Goal: Register for event/course

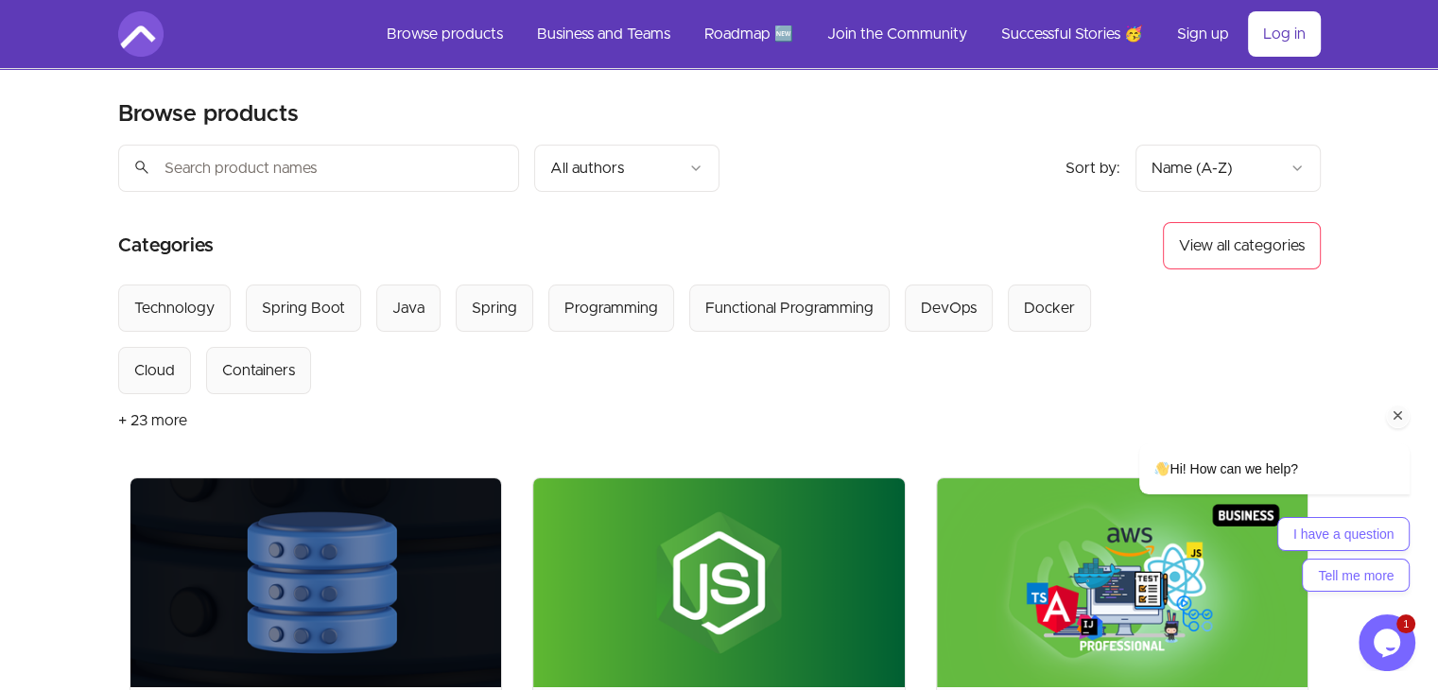
click at [1135, 317] on div "Hi! How can we help? I have a question Tell me more" at bounding box center [1248, 435] width 340 height 332
click at [1130, 316] on div "Hi! How can we help? I have a question Tell me more" at bounding box center [1248, 435] width 340 height 332
click at [1129, 297] on div "Hi! How can we help? I have a question Tell me more" at bounding box center [1248, 435] width 340 height 332
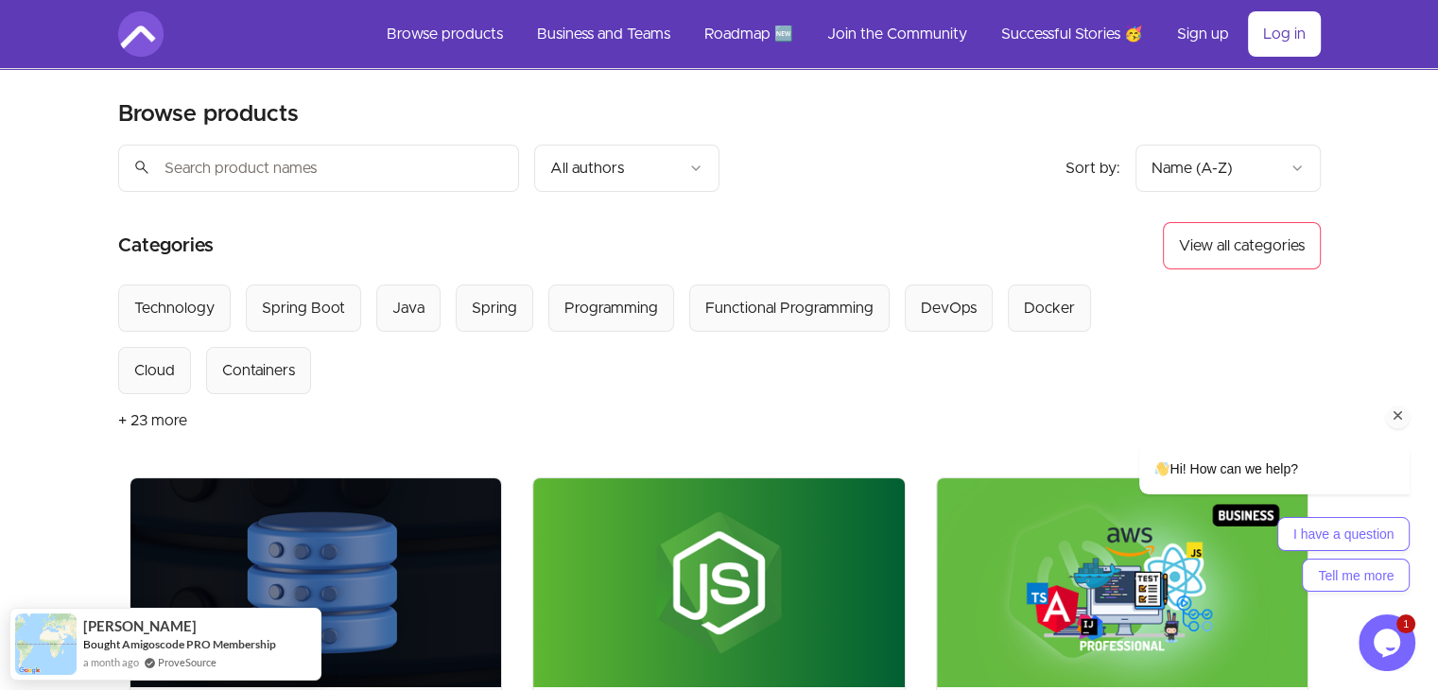
click at [1136, 301] on div "Hi! How can we help? I have a question Tell me more" at bounding box center [1248, 435] width 340 height 332
click at [151, 312] on div "Technology" at bounding box center [174, 308] width 80 height 23
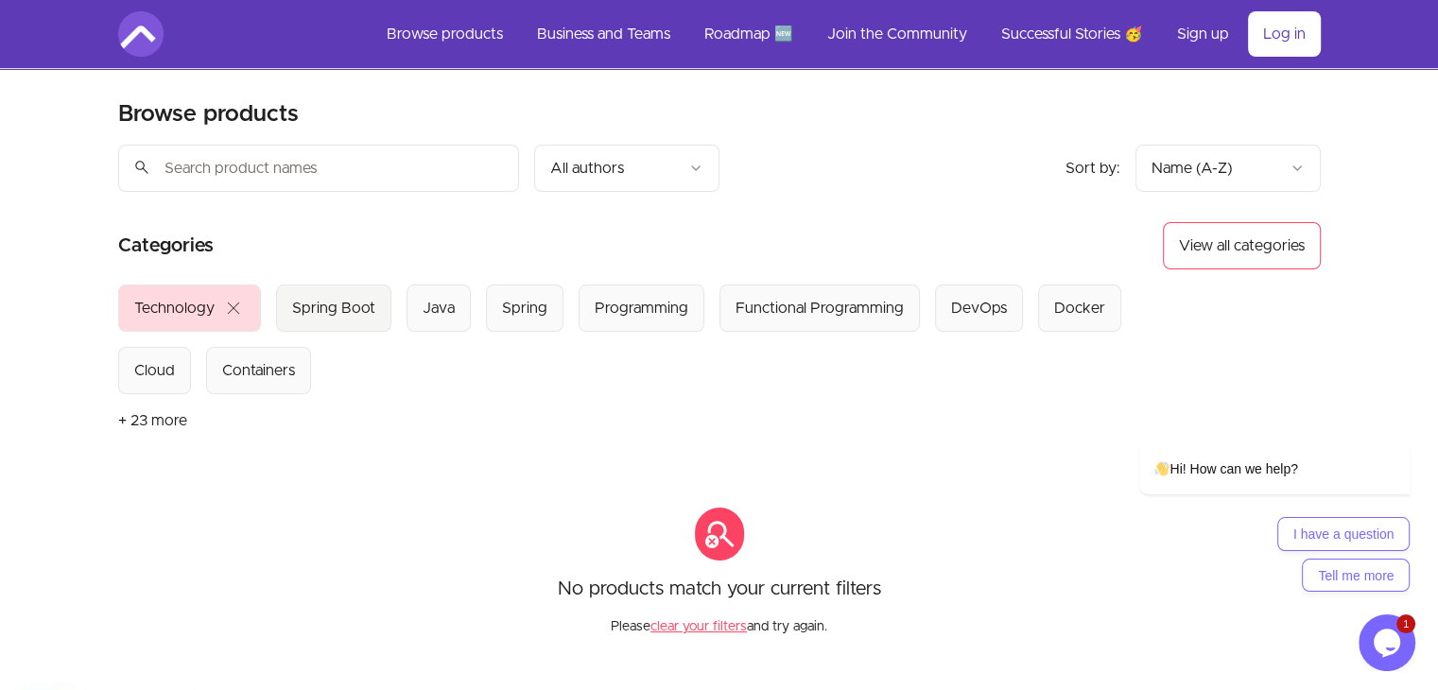
click at [319, 301] on div "Spring Boot" at bounding box center [333, 308] width 83 height 23
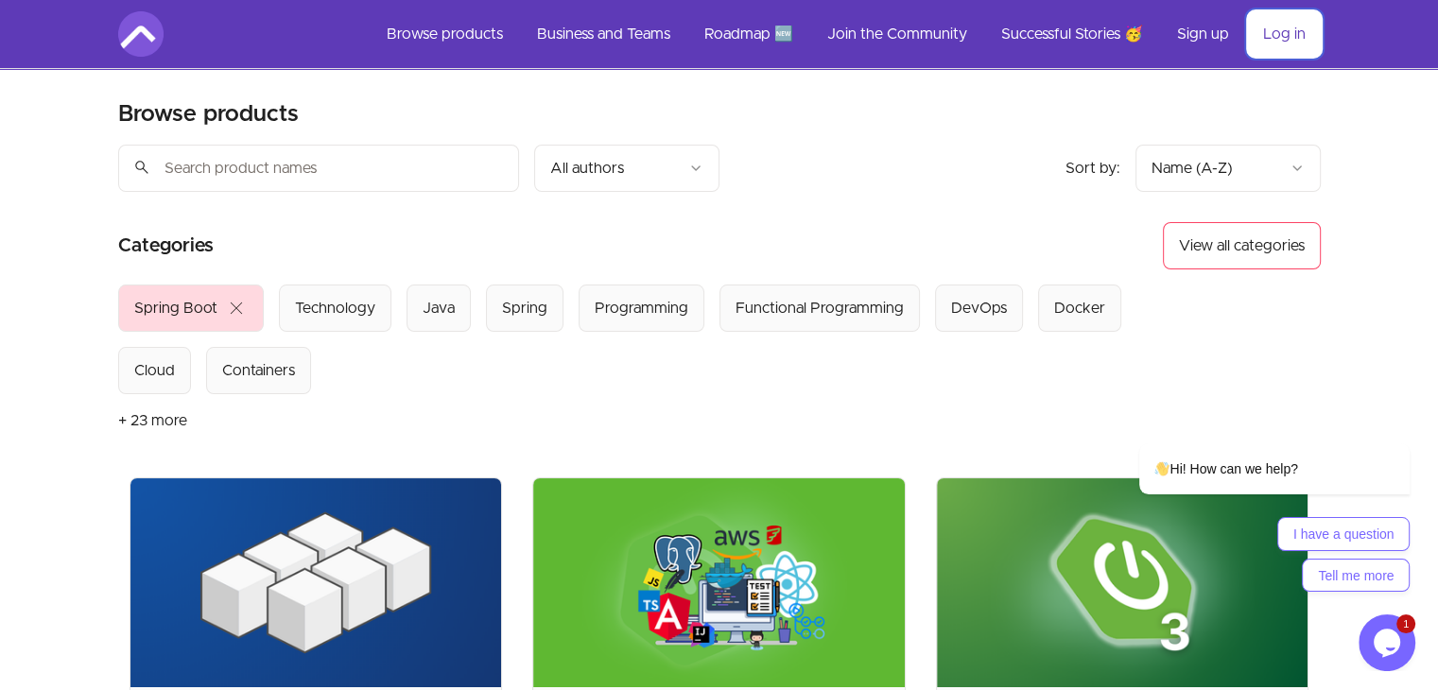
click at [1287, 35] on link "Log in" at bounding box center [1284, 33] width 73 height 45
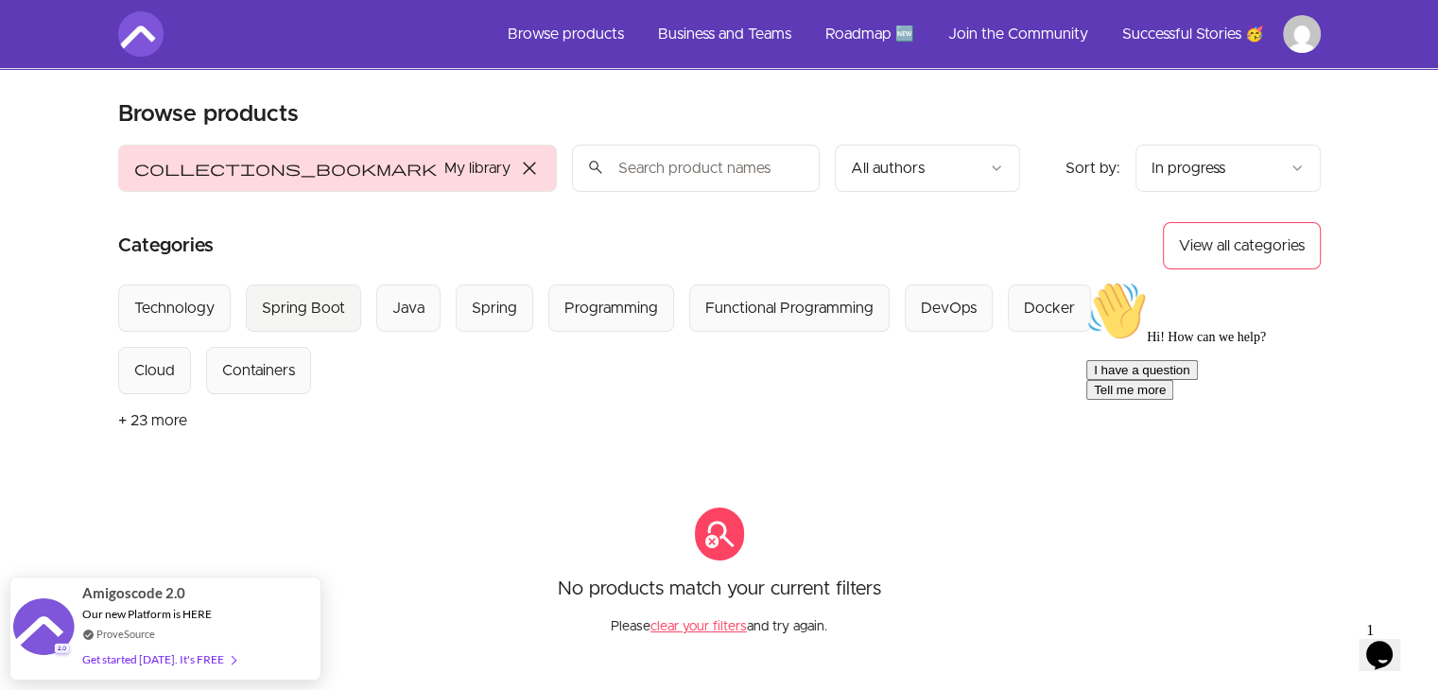
click at [305, 317] on div "Spring Boot" at bounding box center [303, 308] width 83 height 23
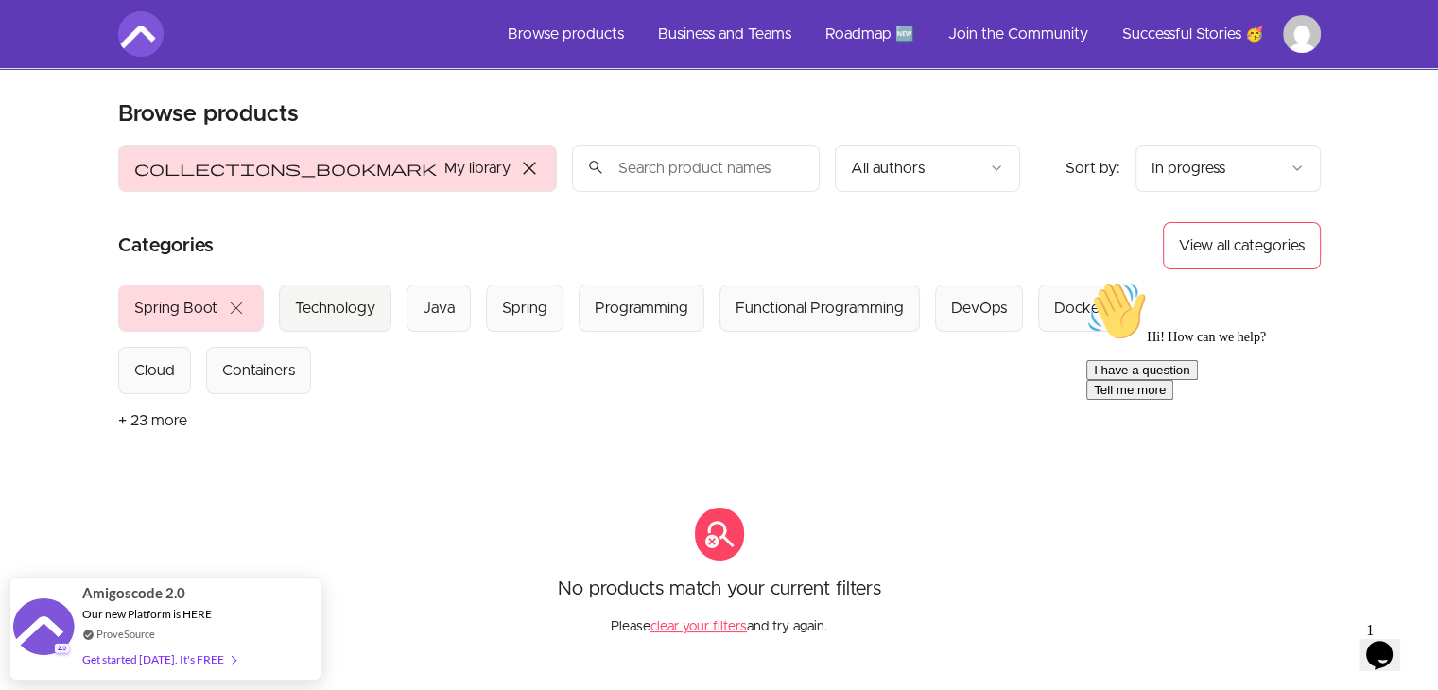
click at [322, 297] on div "Technology" at bounding box center [335, 308] width 80 height 23
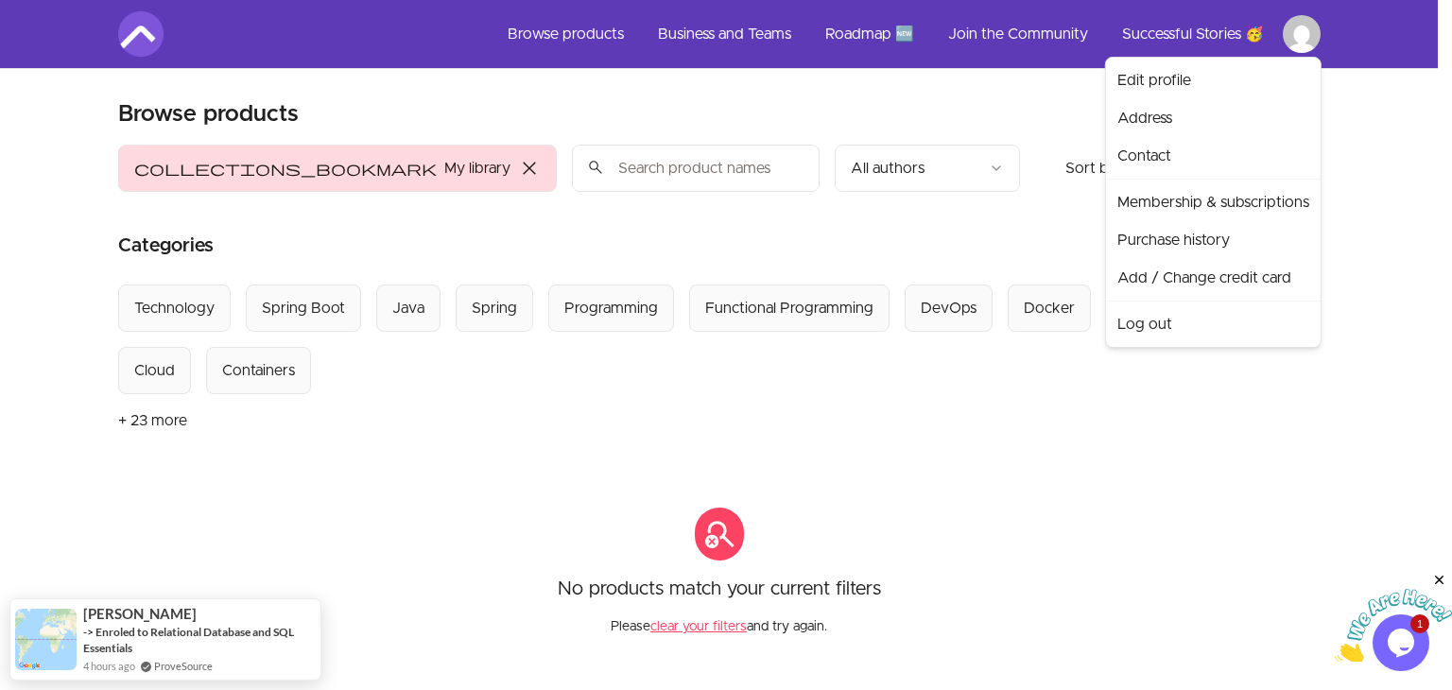
click at [1301, 41] on html "Skip to main content Main menu Includes navigation links and user settings Brow…" at bounding box center [726, 512] width 1452 height 1025
click at [1153, 322] on link "Log out" at bounding box center [1213, 324] width 207 height 38
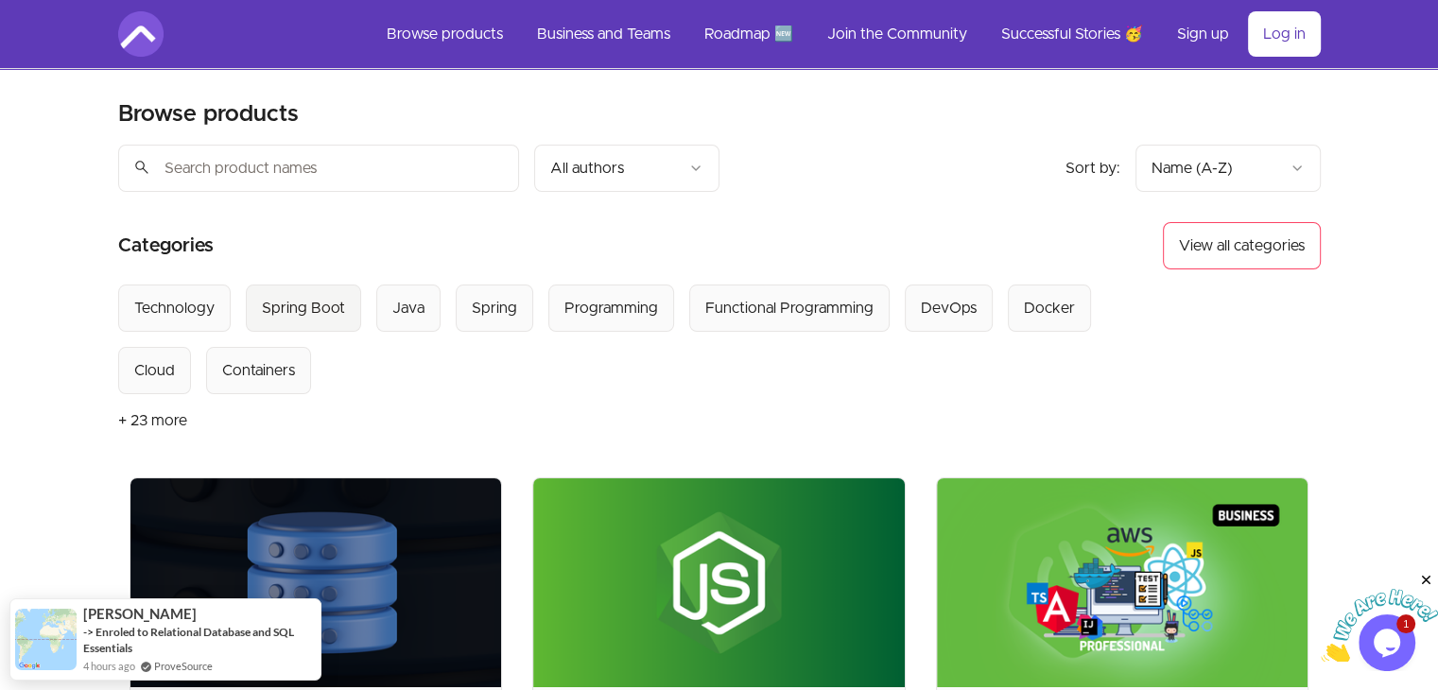
click at [299, 307] on div "Spring Boot" at bounding box center [303, 308] width 83 height 23
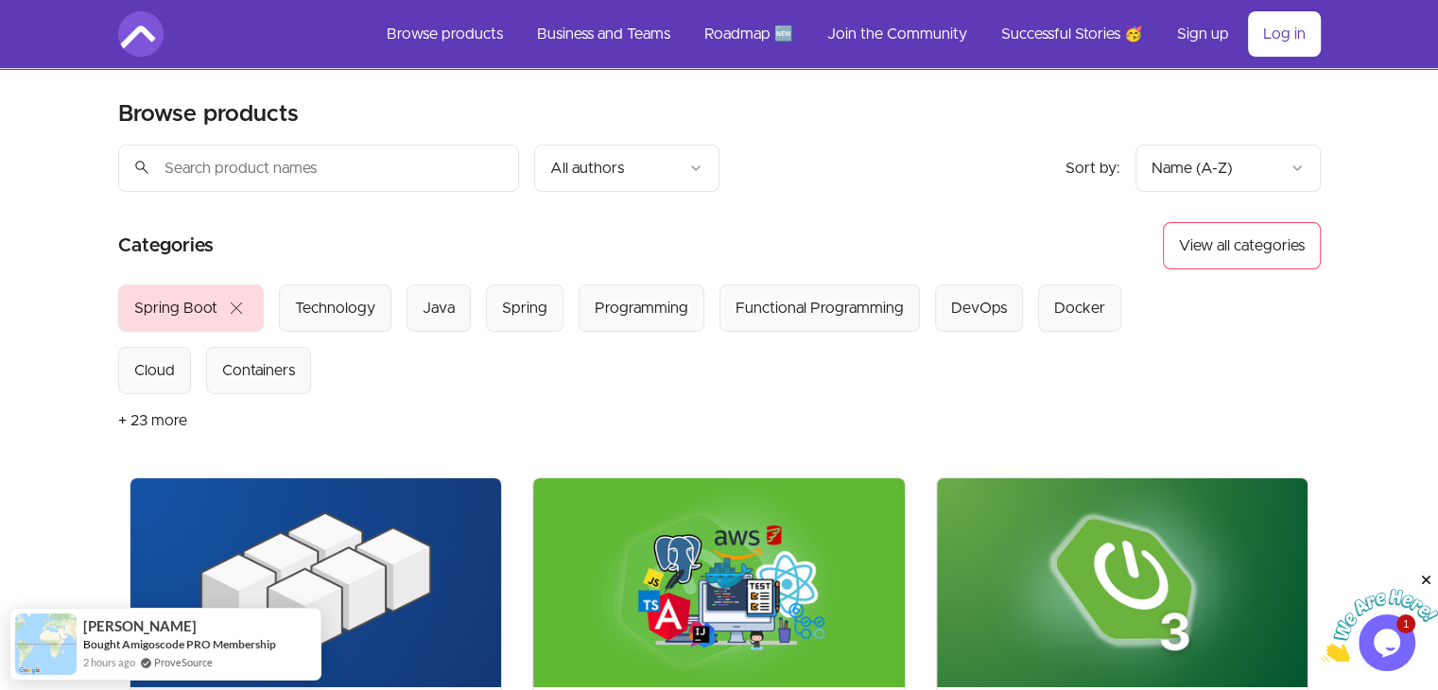
scroll to position [603, 0]
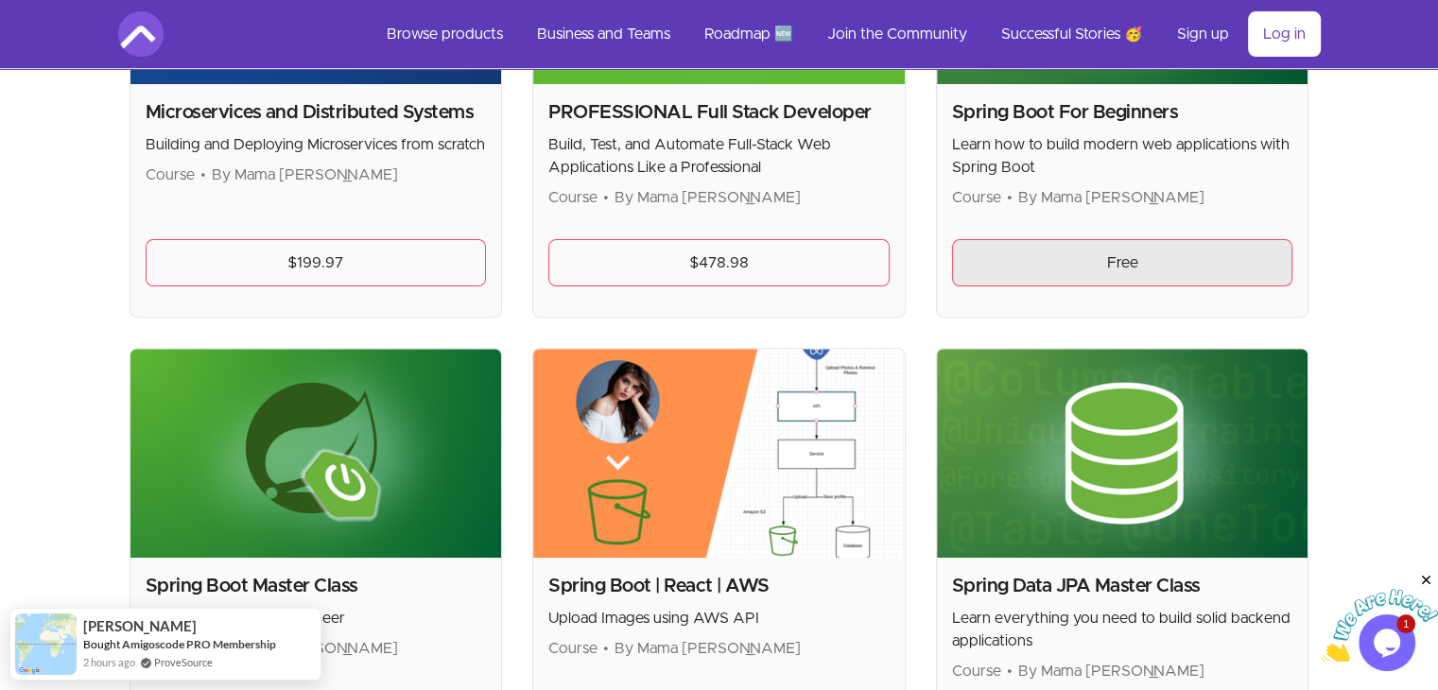
click at [1115, 270] on link "Free" at bounding box center [1122, 262] width 341 height 47
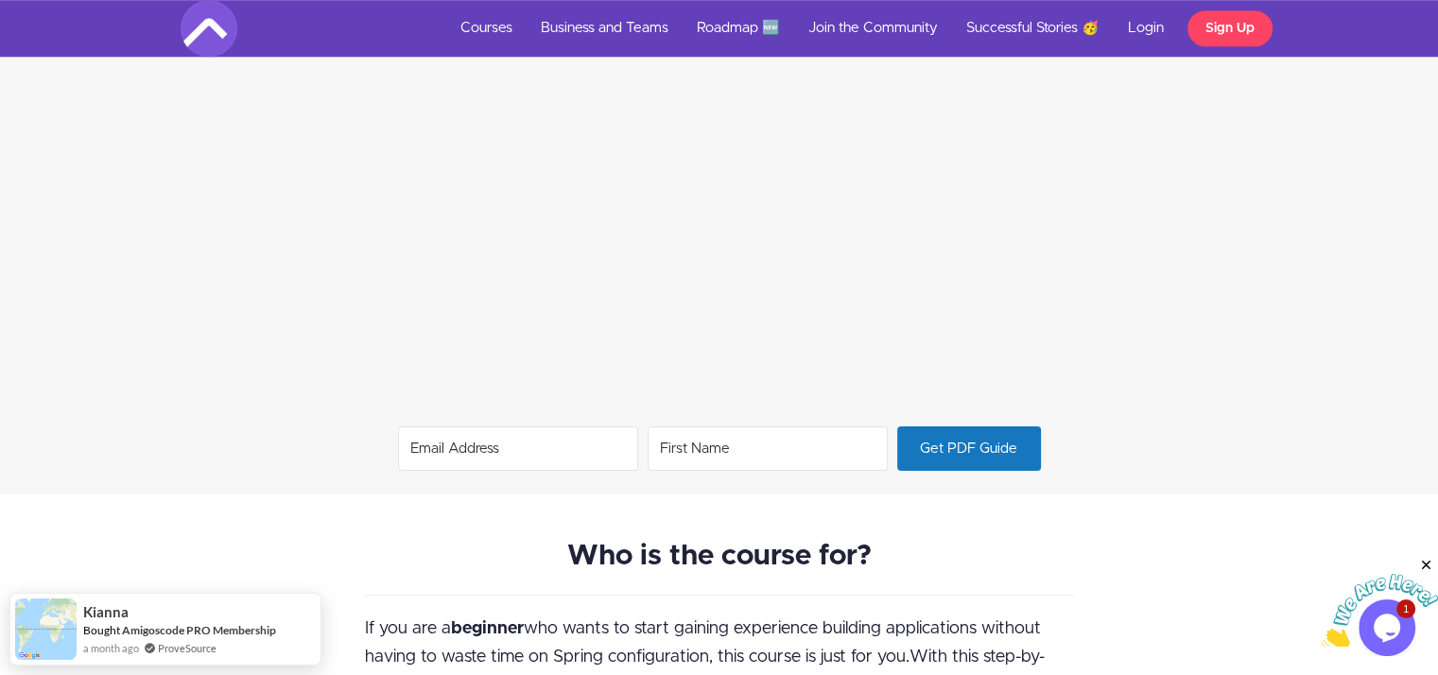
scroll to position [1433, 0]
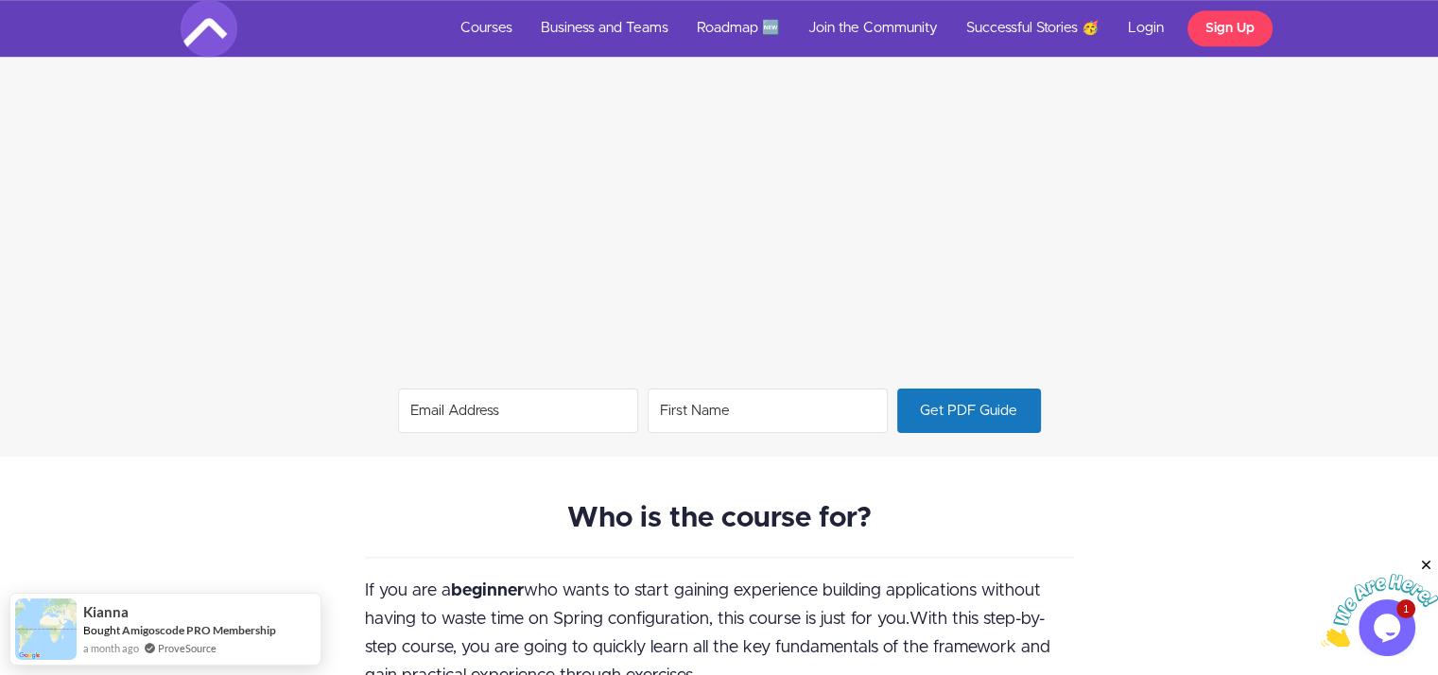
click at [439, 408] on input "Email Address" at bounding box center [518, 410] width 240 height 44
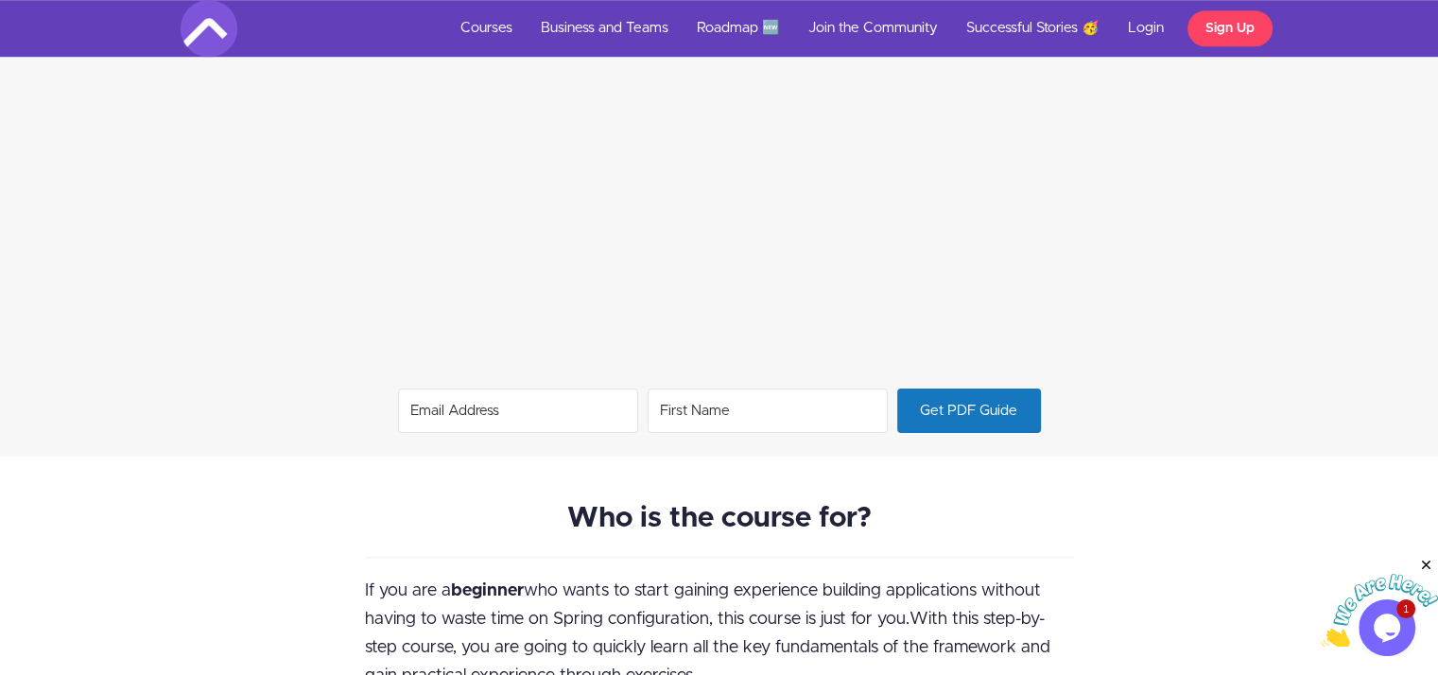
click at [702, 398] on input "First Name" at bounding box center [767, 410] width 240 height 44
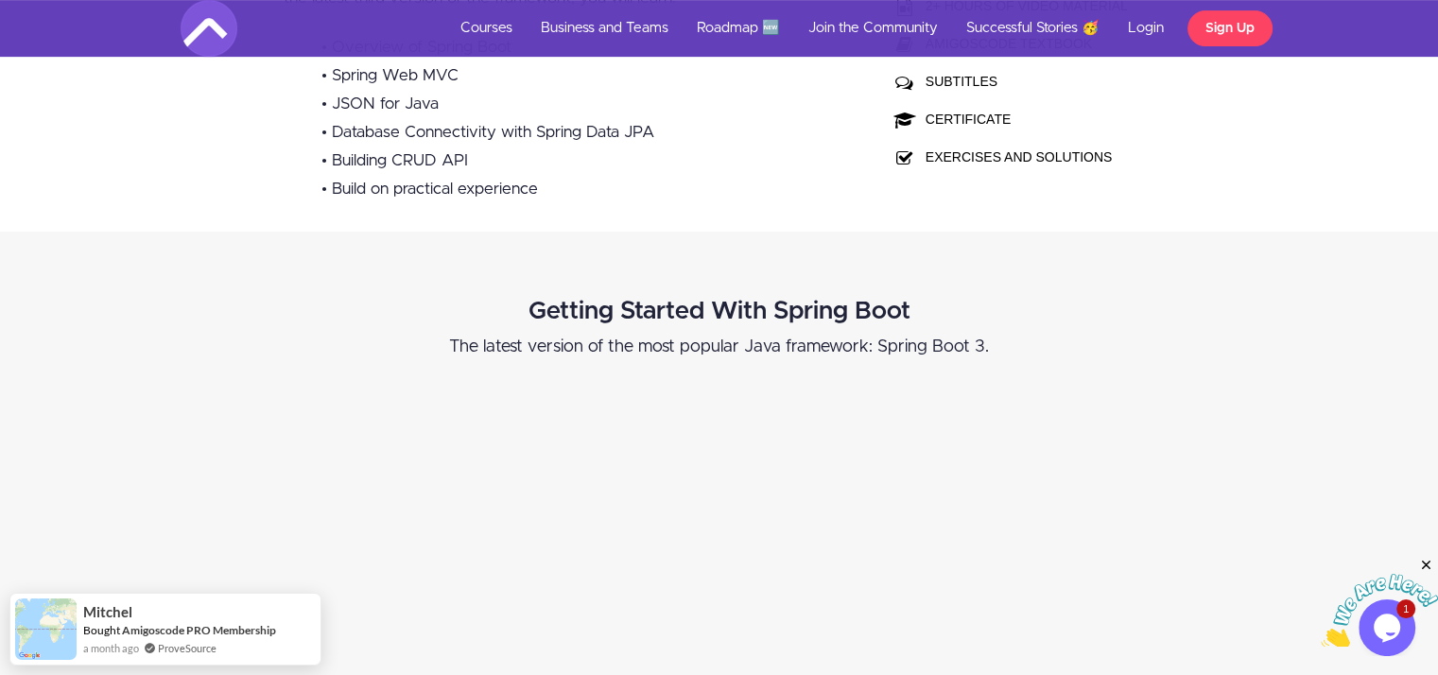
scroll to position [251, 0]
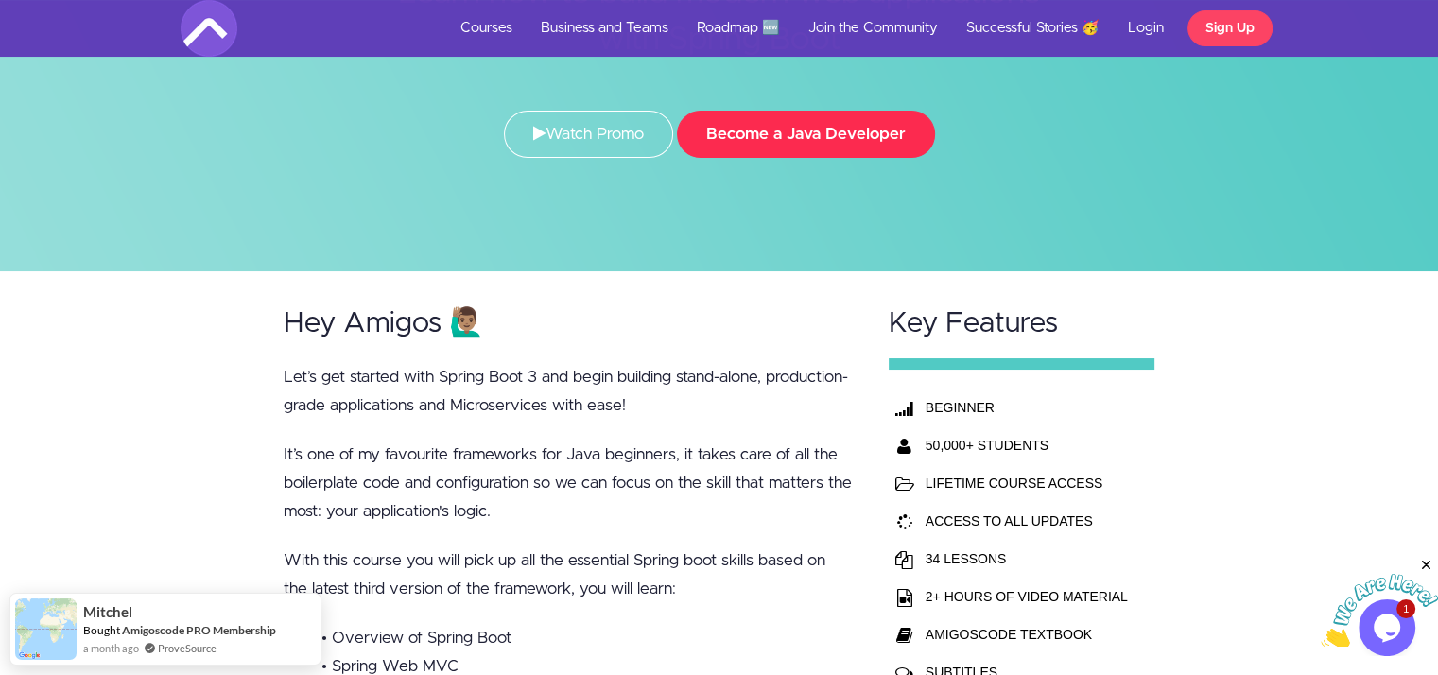
click at [798, 124] on button "Become a Java Developer" at bounding box center [806, 134] width 258 height 47
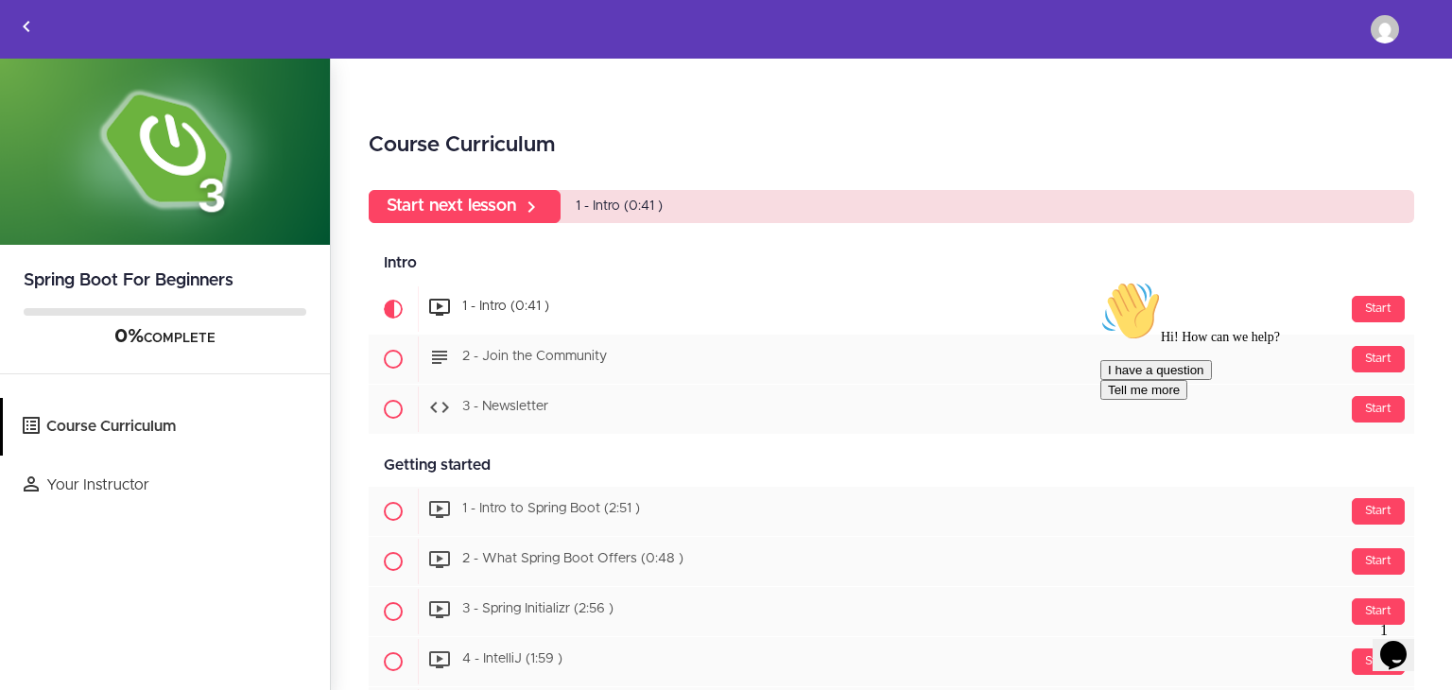
click at [1433, 319] on div "Course Curriculum Start next lesson 1 - Intro (0:41 ) Intro Available in days d…" at bounding box center [891, 375] width 1121 height 633
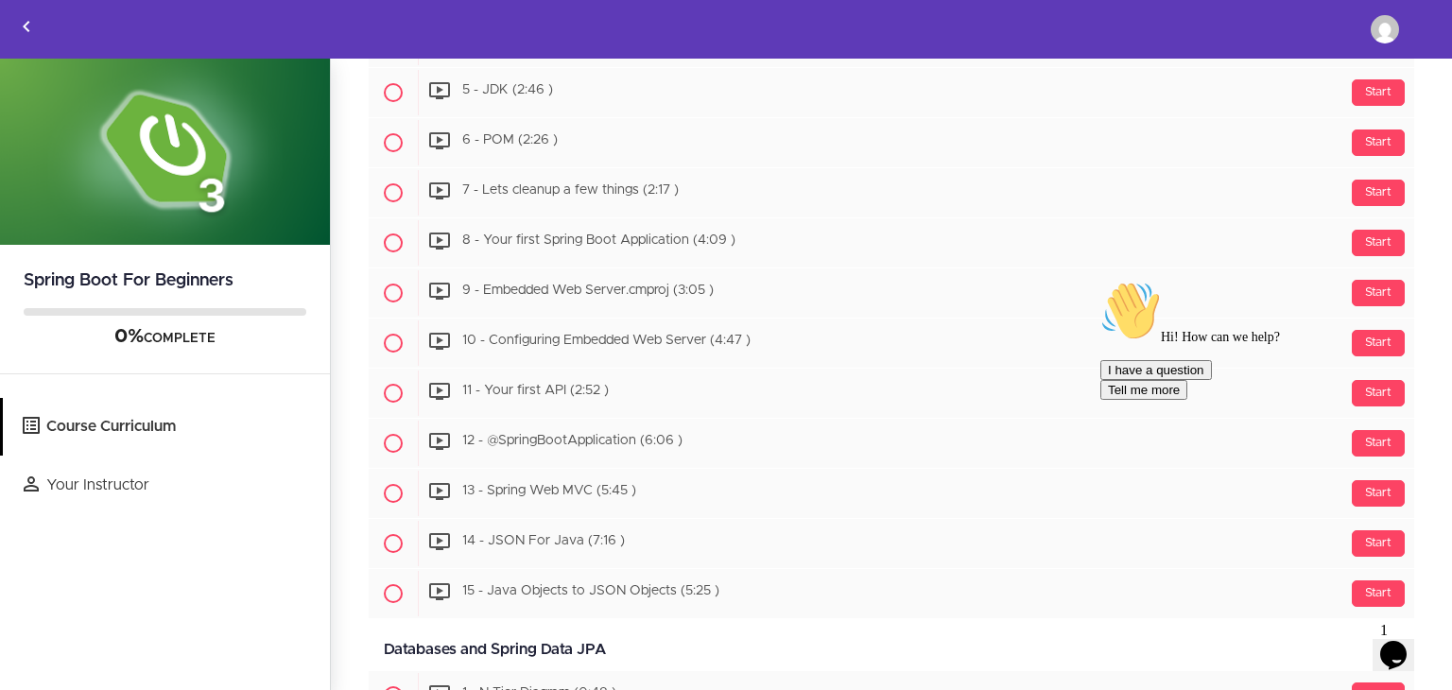
scroll to position [65, 0]
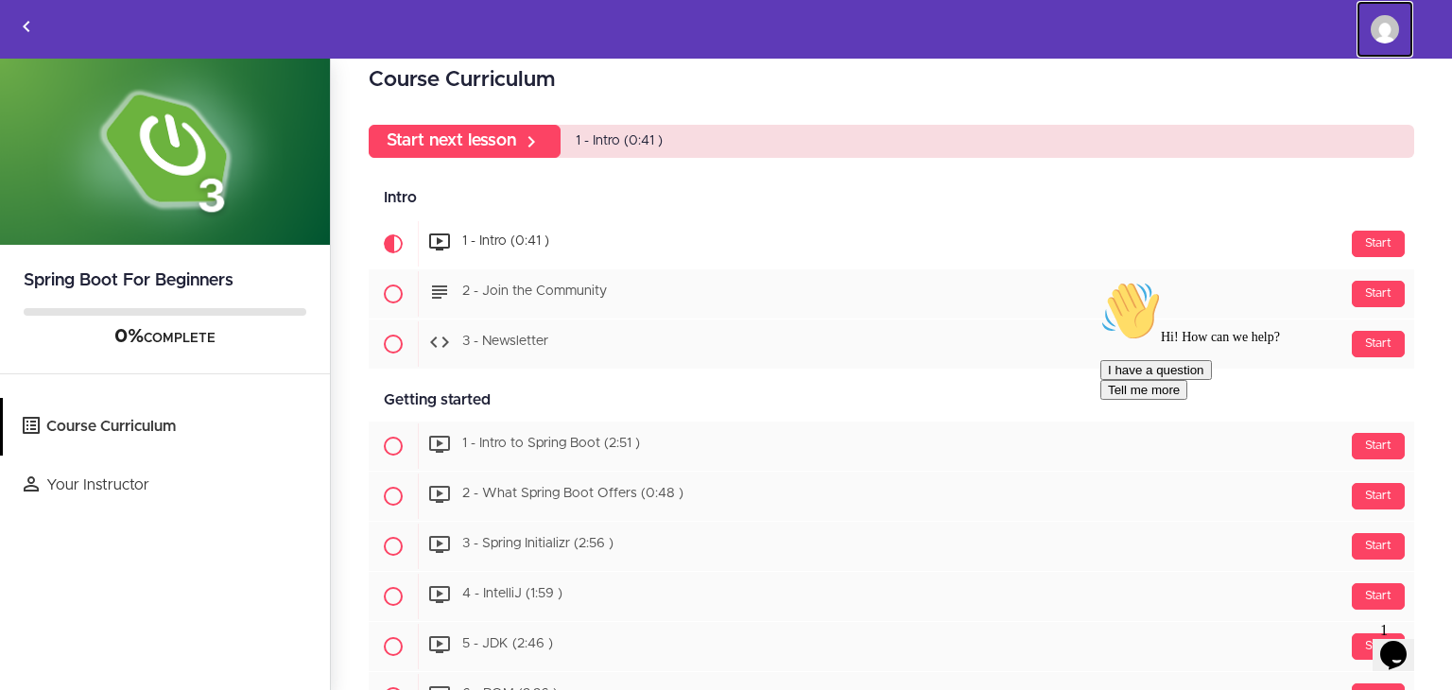
click at [1386, 29] on img at bounding box center [1384, 29] width 28 height 28
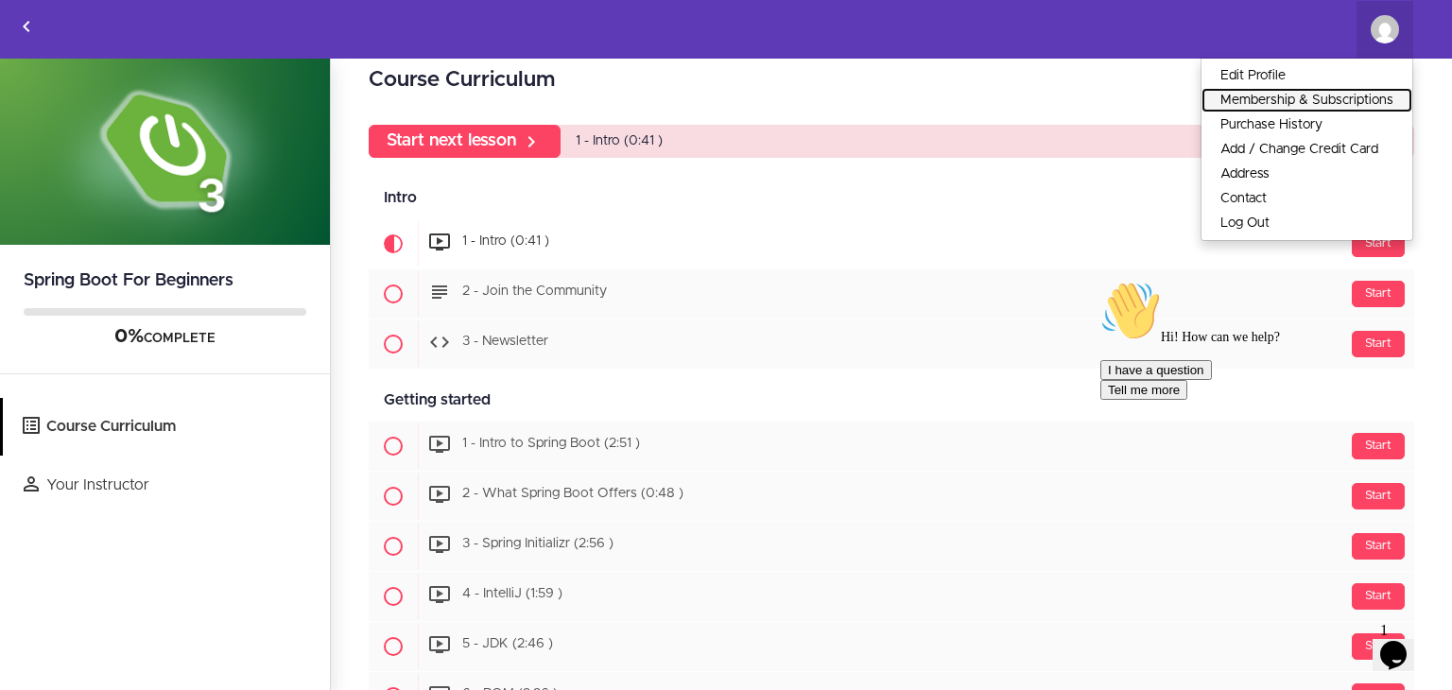
click at [1304, 99] on link "Membership & Subscriptions" at bounding box center [1306, 100] width 211 height 25
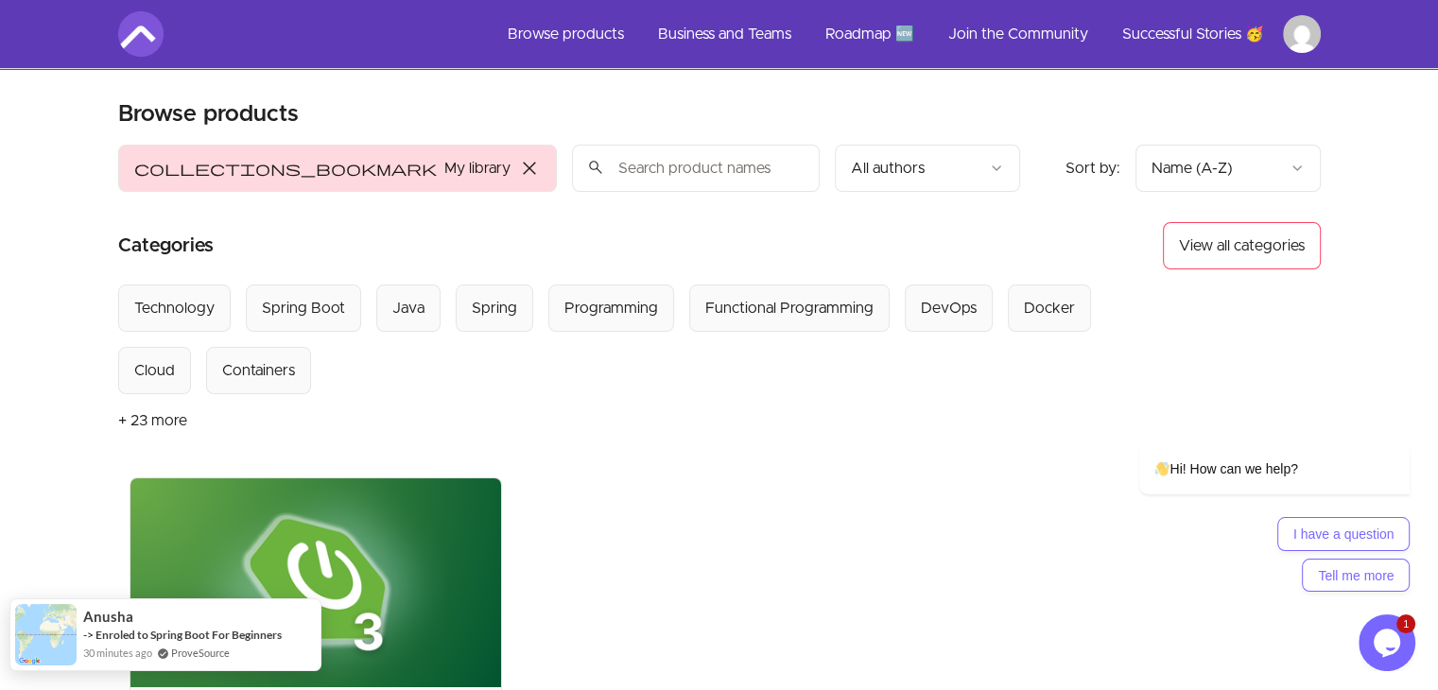
click at [177, 627] on div "-> Enroled to Spring Boot For Beginners" at bounding box center [182, 635] width 198 height 16
click at [219, 636] on link "Enroled to Spring Boot For Beginners" at bounding box center [188, 635] width 186 height 14
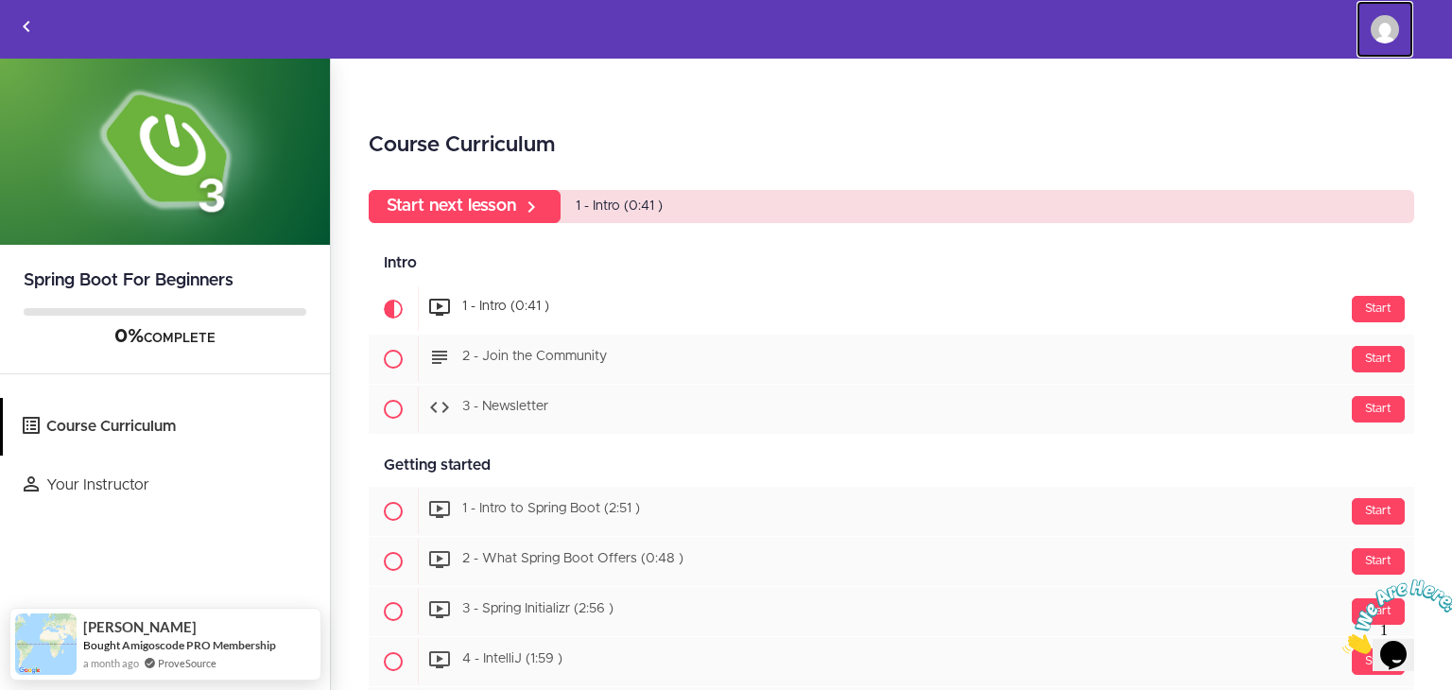
click at [1389, 35] on img at bounding box center [1384, 29] width 28 height 28
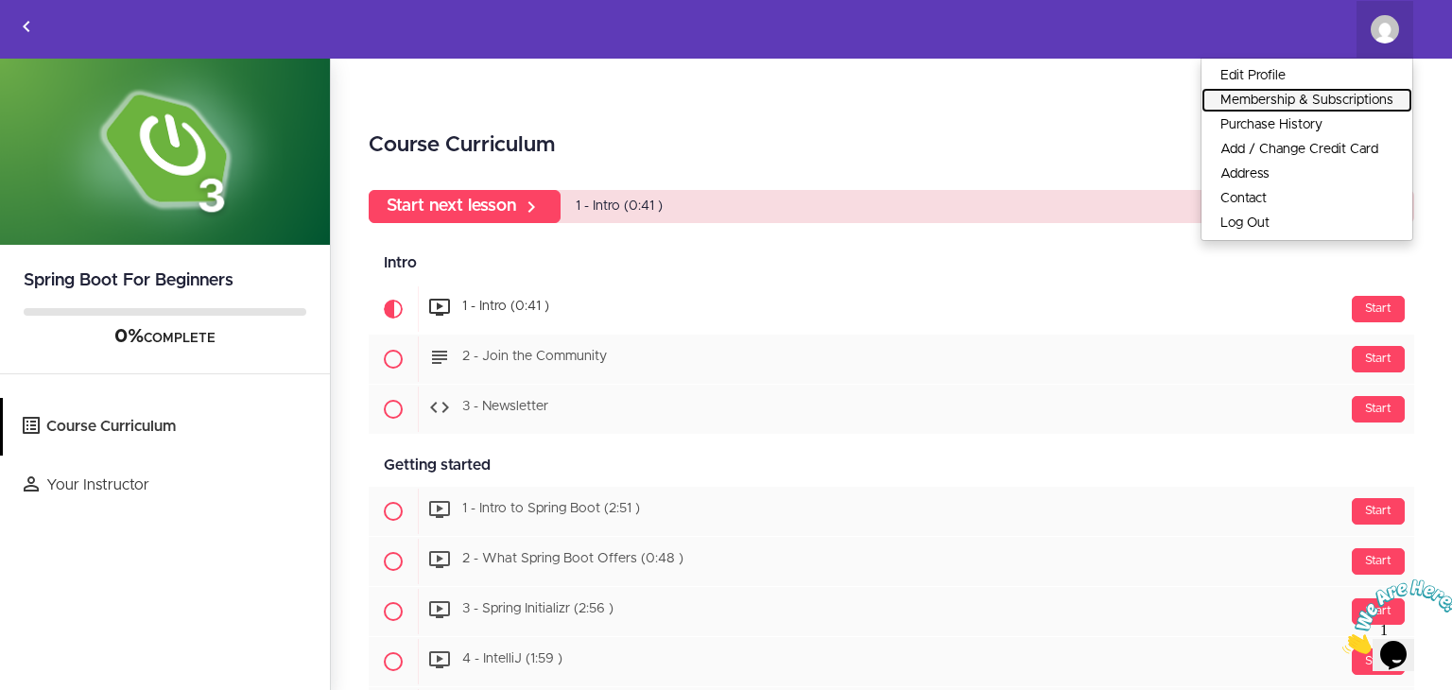
click at [1277, 100] on link "Membership & Subscriptions" at bounding box center [1306, 100] width 211 height 25
